Goal: Navigation & Orientation: Find specific page/section

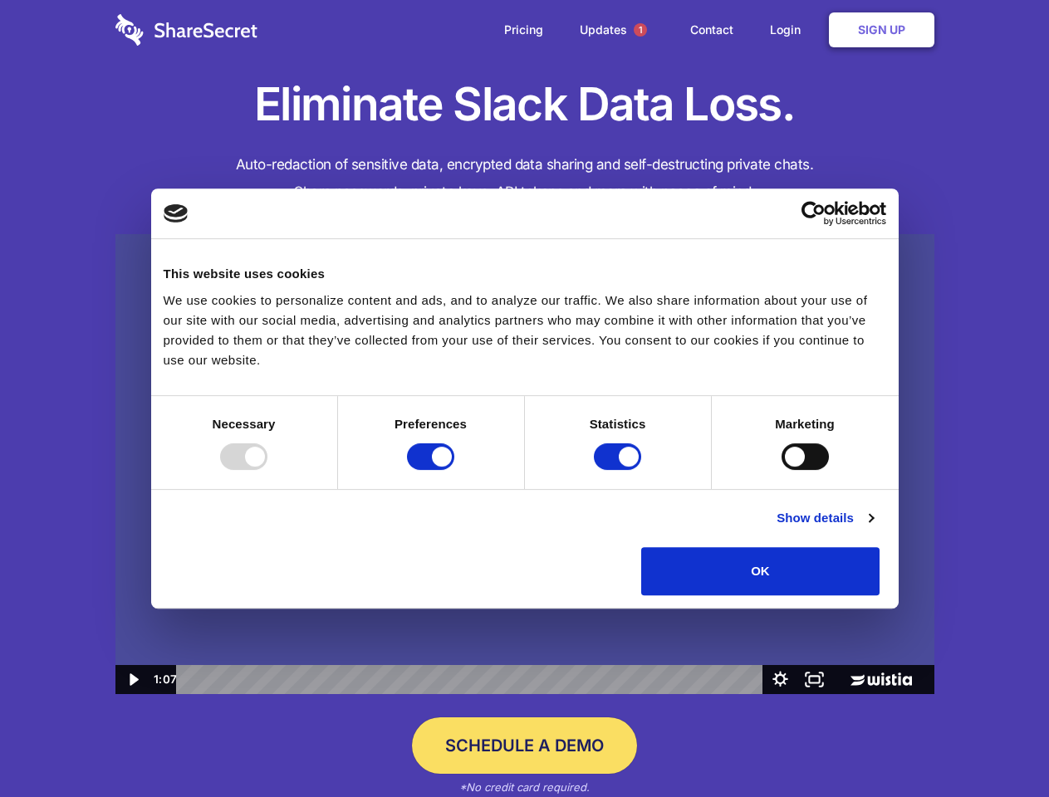
click at [524, 399] on img at bounding box center [524, 464] width 819 height 461
click at [267, 470] on div at bounding box center [243, 457] width 47 height 27
click at [454, 470] on input "Preferences" at bounding box center [430, 457] width 47 height 27
checkbox input "false"
click at [620, 470] on input "Statistics" at bounding box center [617, 457] width 47 height 27
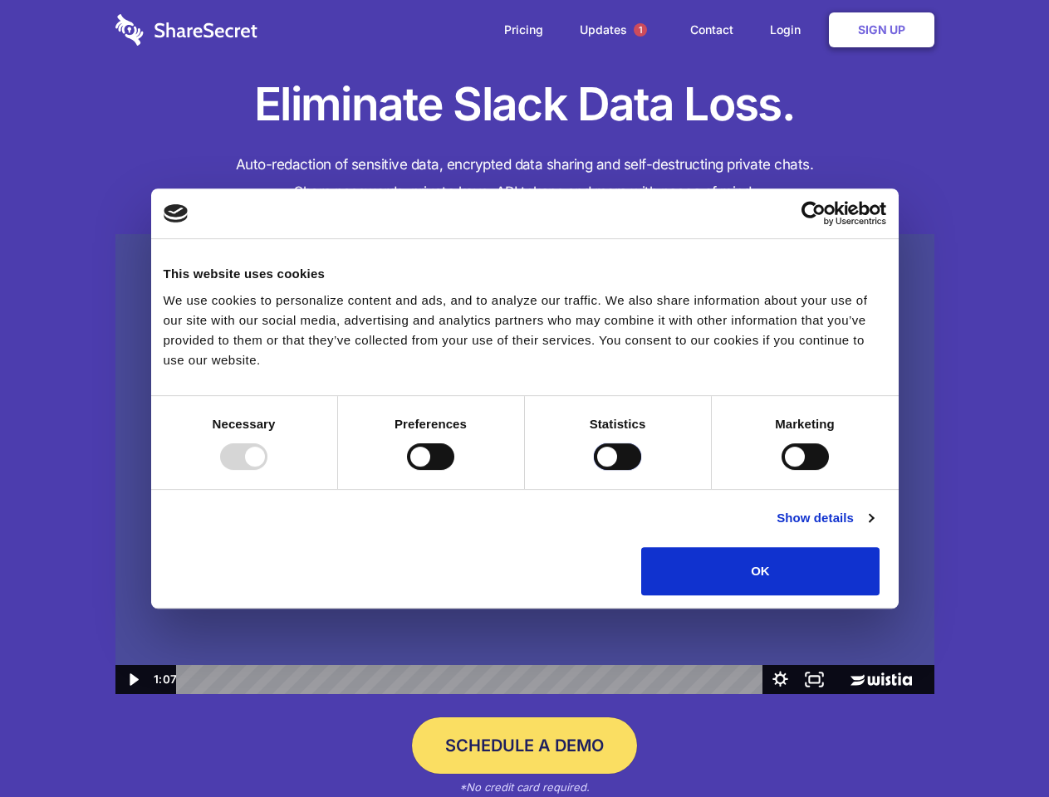
checkbox input "false"
click at [782, 470] on input "Marketing" at bounding box center [805, 457] width 47 height 27
checkbox input "true"
click at [873, 528] on link "Show details" at bounding box center [825, 518] width 96 height 20
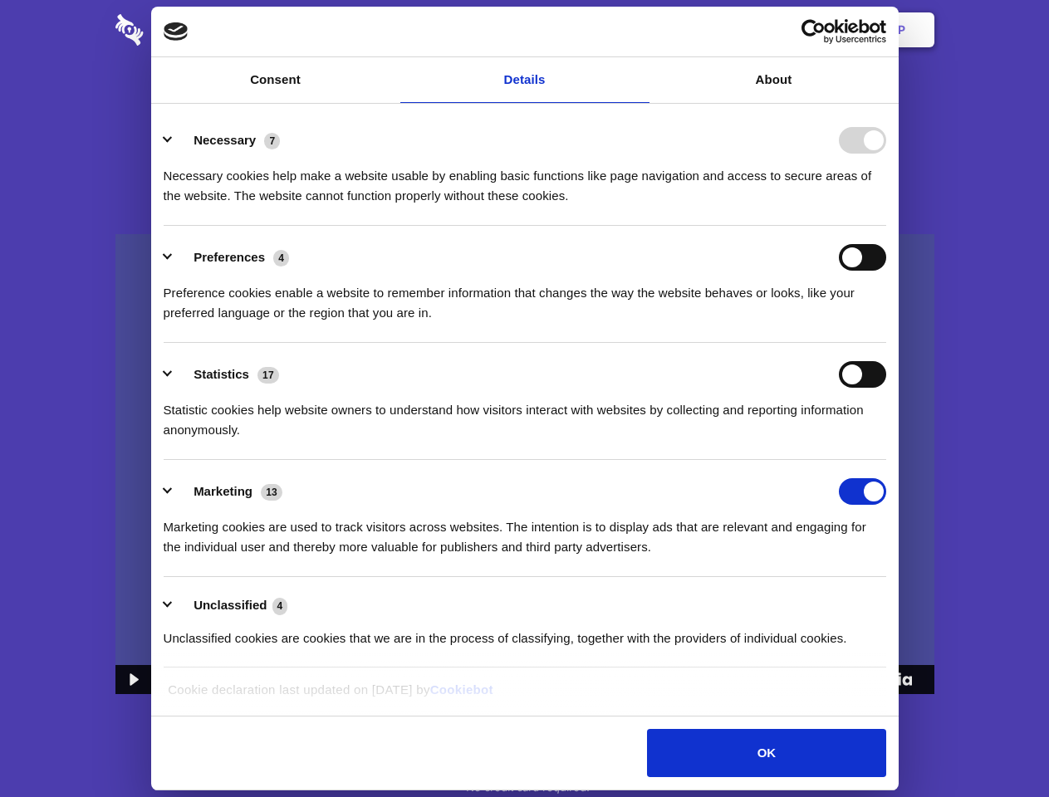
click at [886, 226] on li "Necessary 7 Necessary cookies help make a website usable by enabling basic func…" at bounding box center [525, 167] width 723 height 117
click at [640, 30] on span "1" at bounding box center [640, 29] width 13 height 13
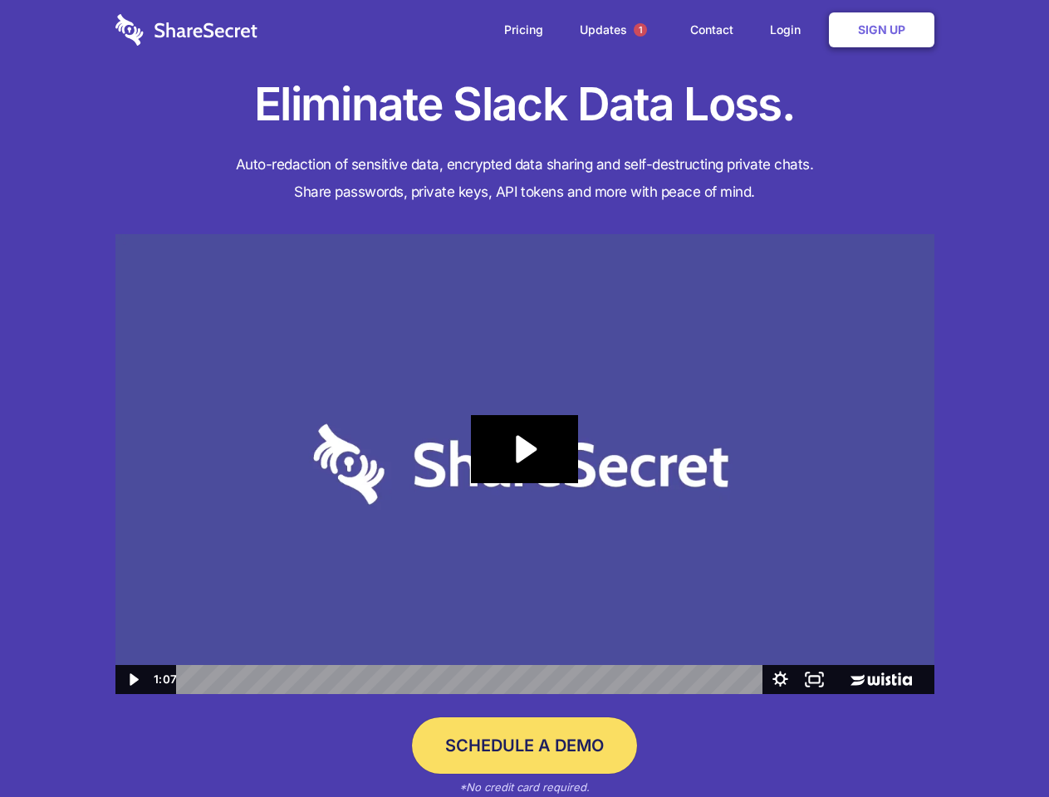
click at [525, 464] on icon "Play Video: Sharesecret Slack Extension" at bounding box center [524, 449] width 106 height 68
